Goal: Navigation & Orientation: Find specific page/section

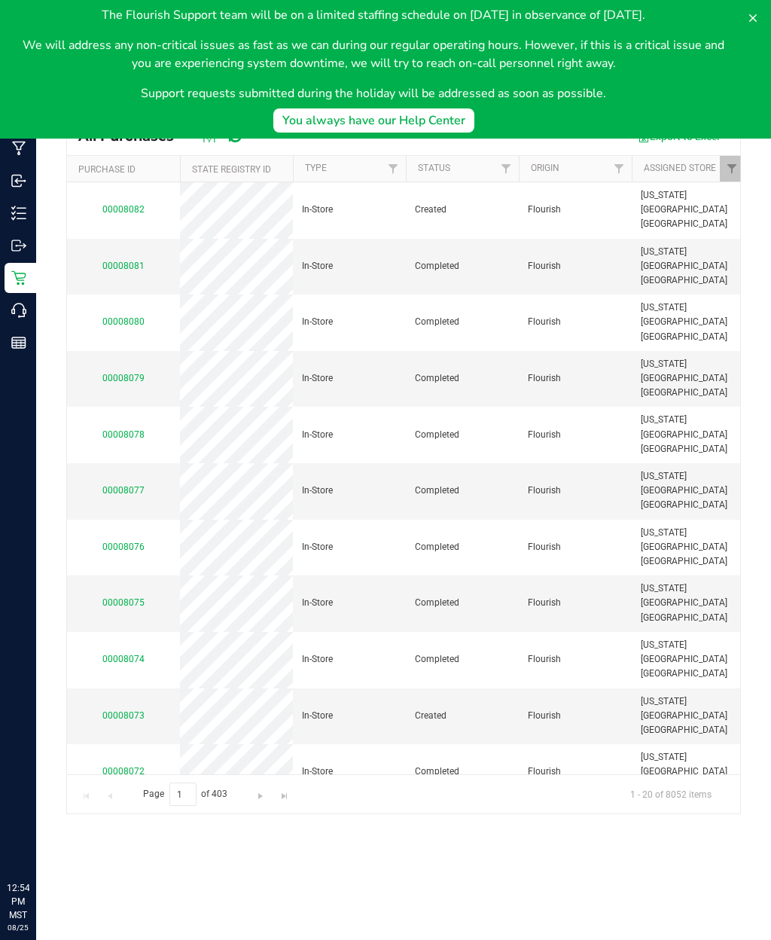
click at [759, 7] on button at bounding box center [753, 18] width 24 height 24
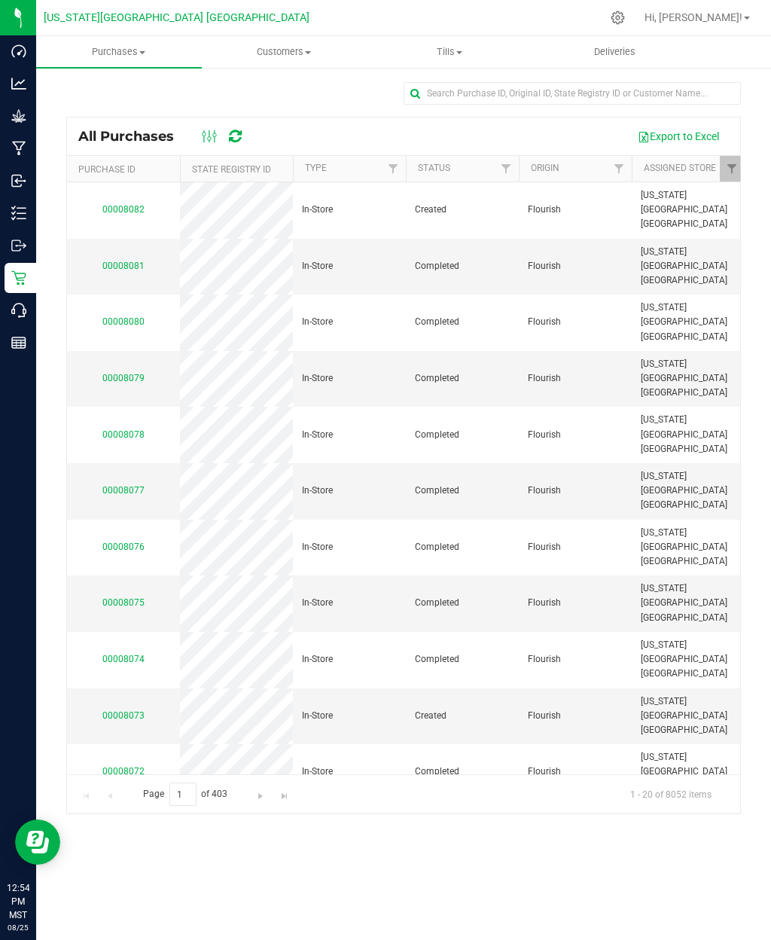
click at [453, 51] on span "Tills" at bounding box center [450, 52] width 164 height 14
click at [432, 84] on span "Manage tills" at bounding box center [418, 90] width 102 height 13
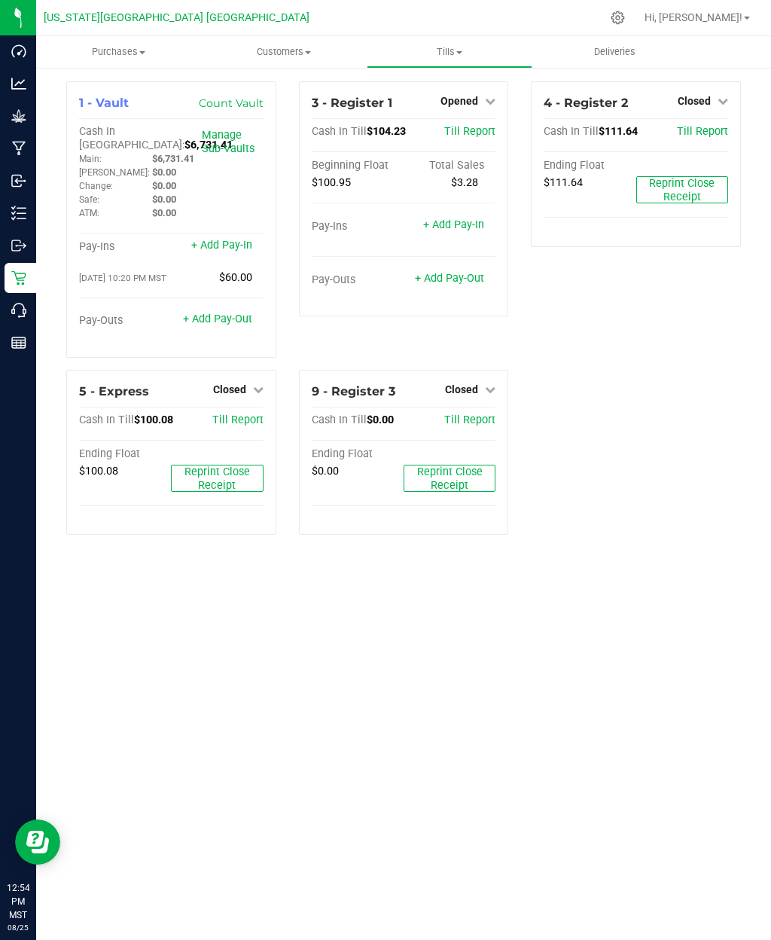
click at [137, 51] on span "Purchases" at bounding box center [119, 52] width 166 height 14
click at [78, 129] on span "All purchases" at bounding box center [89, 127] width 107 height 13
